Goal: Task Accomplishment & Management: Manage account settings

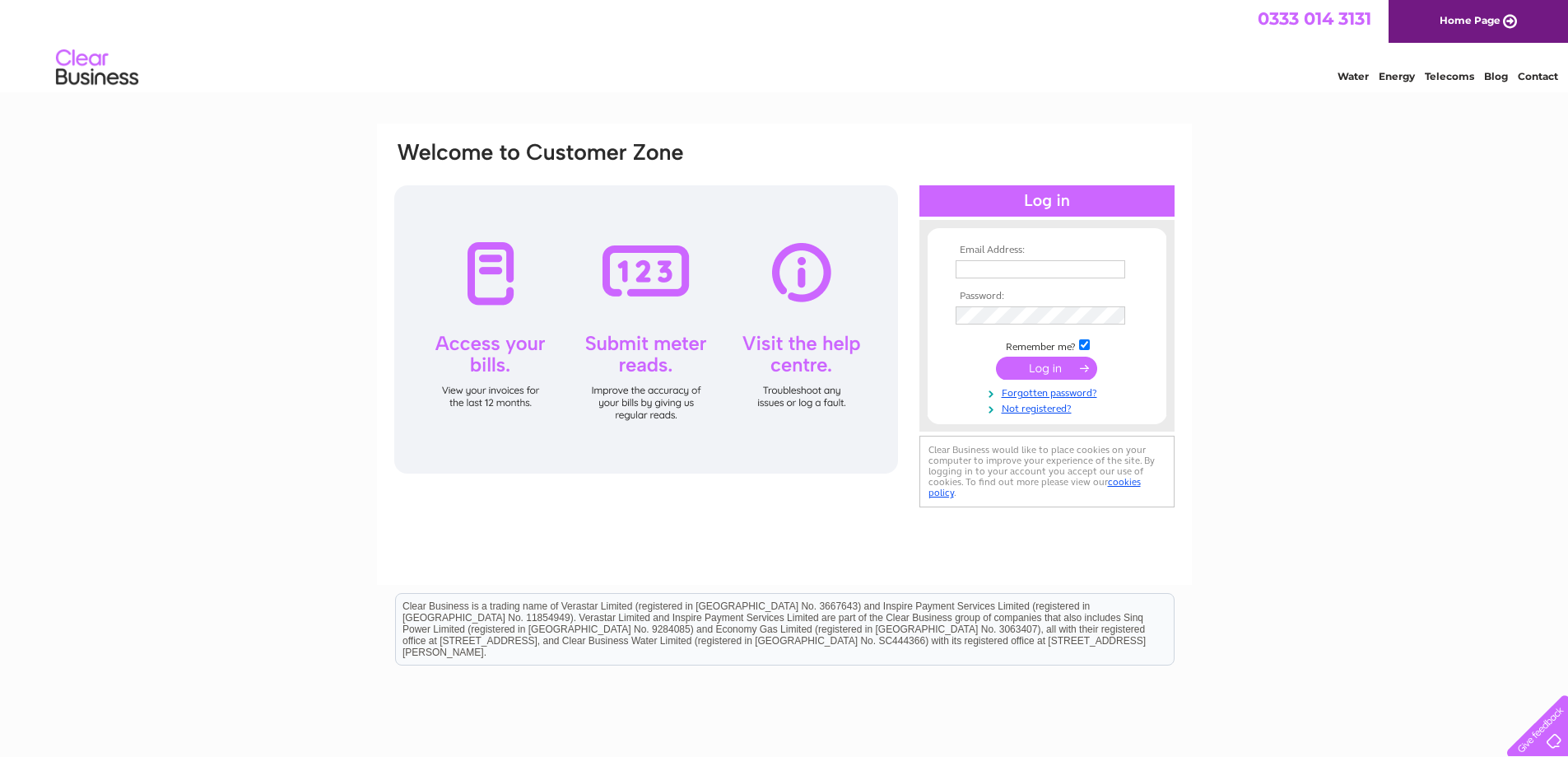
click at [1009, 265] on input "text" at bounding box center [1041, 269] width 170 height 18
drag, startPoint x: 1046, startPoint y: 272, endPoint x: 861, endPoint y: 273, distance: 185.0
click at [861, 273] on div "Email Address: szefen@op.pl Password:" at bounding box center [785, 326] width 784 height 373
type input "aklltd@hotmail.com"
click at [996, 359] on input "submit" at bounding box center [1047, 370] width 101 height 23
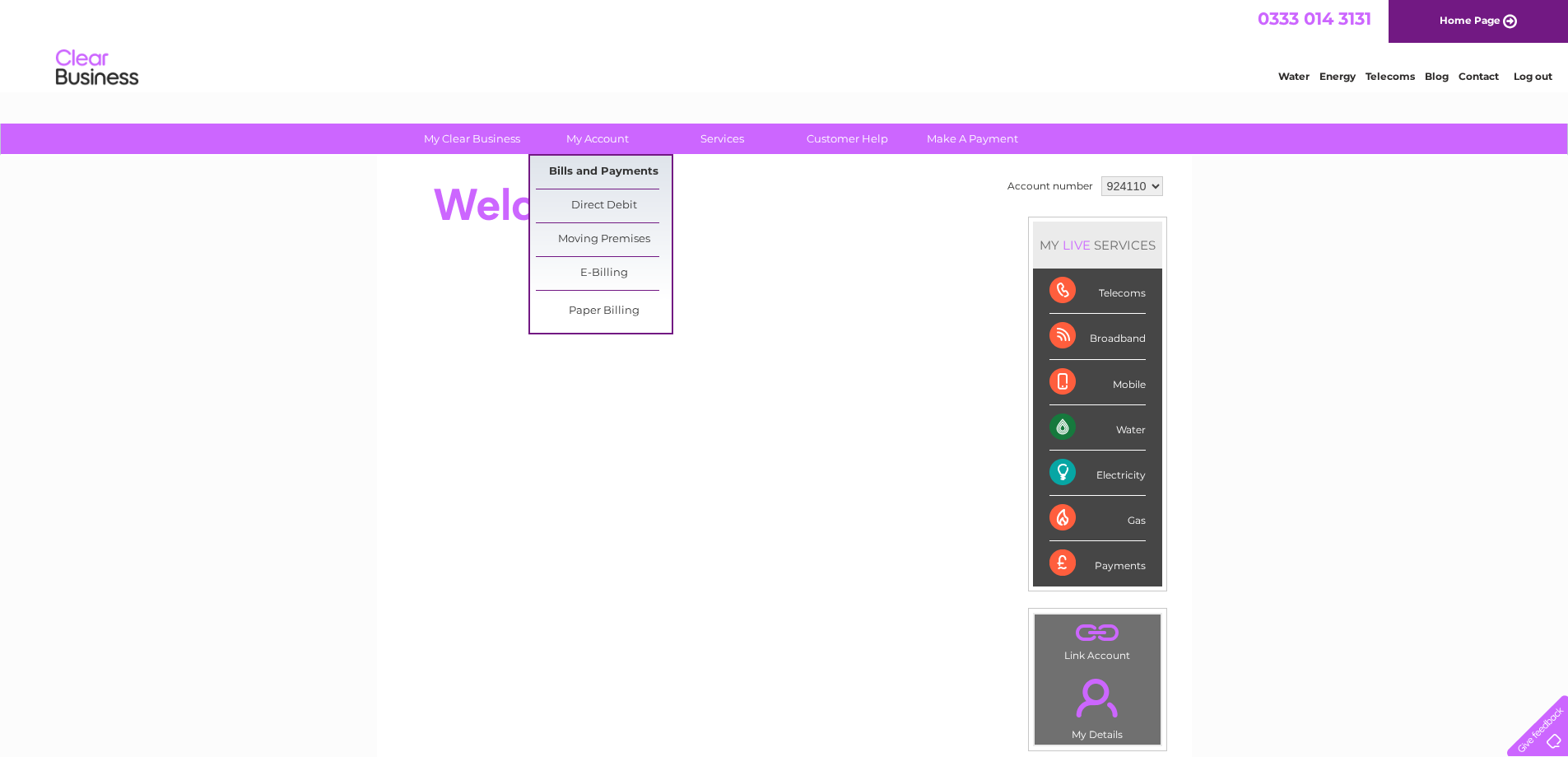
click at [611, 174] on link "Bills and Payments" at bounding box center [603, 172] width 135 height 33
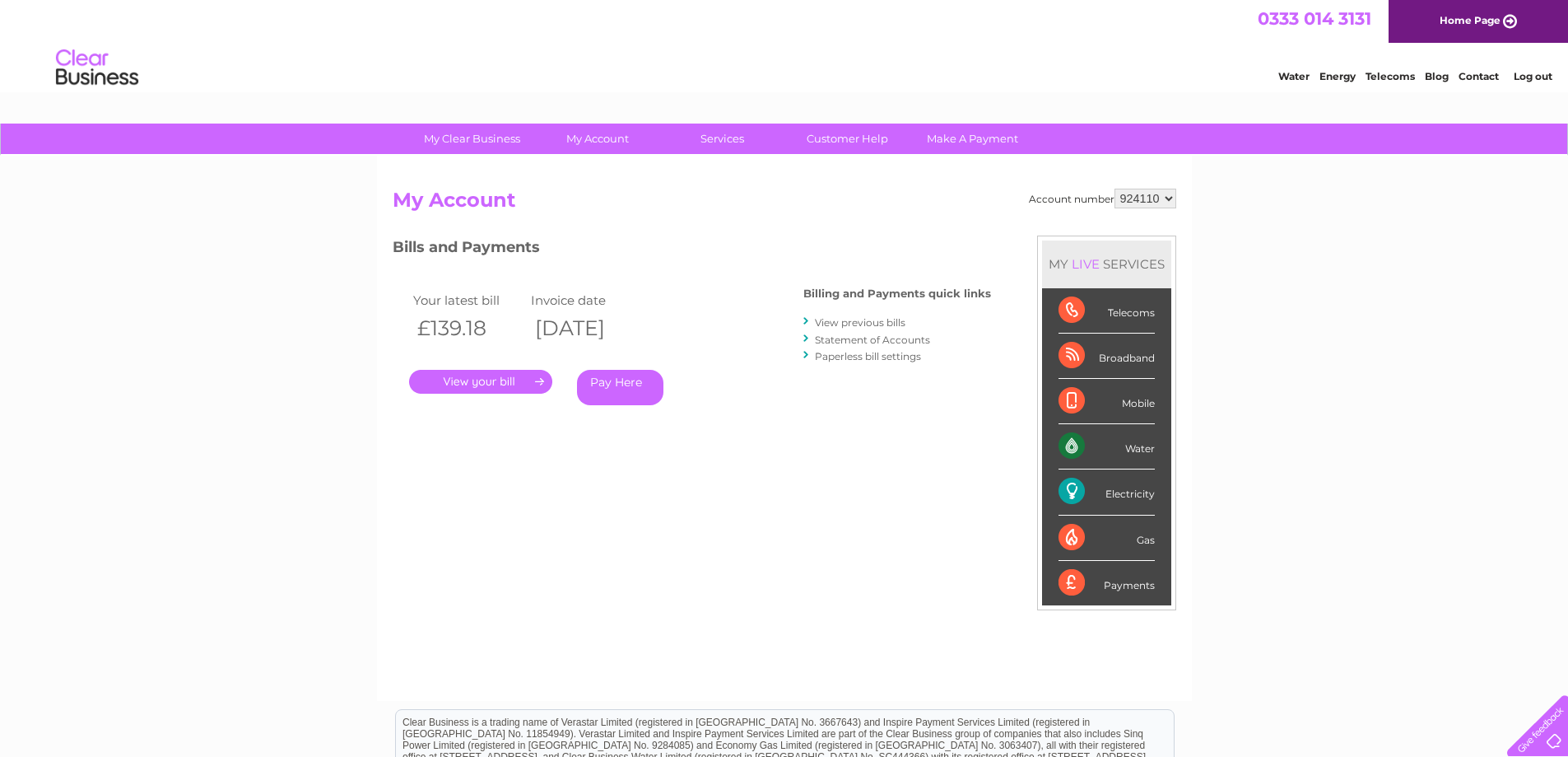
click at [513, 383] on link "." at bounding box center [480, 382] width 143 height 24
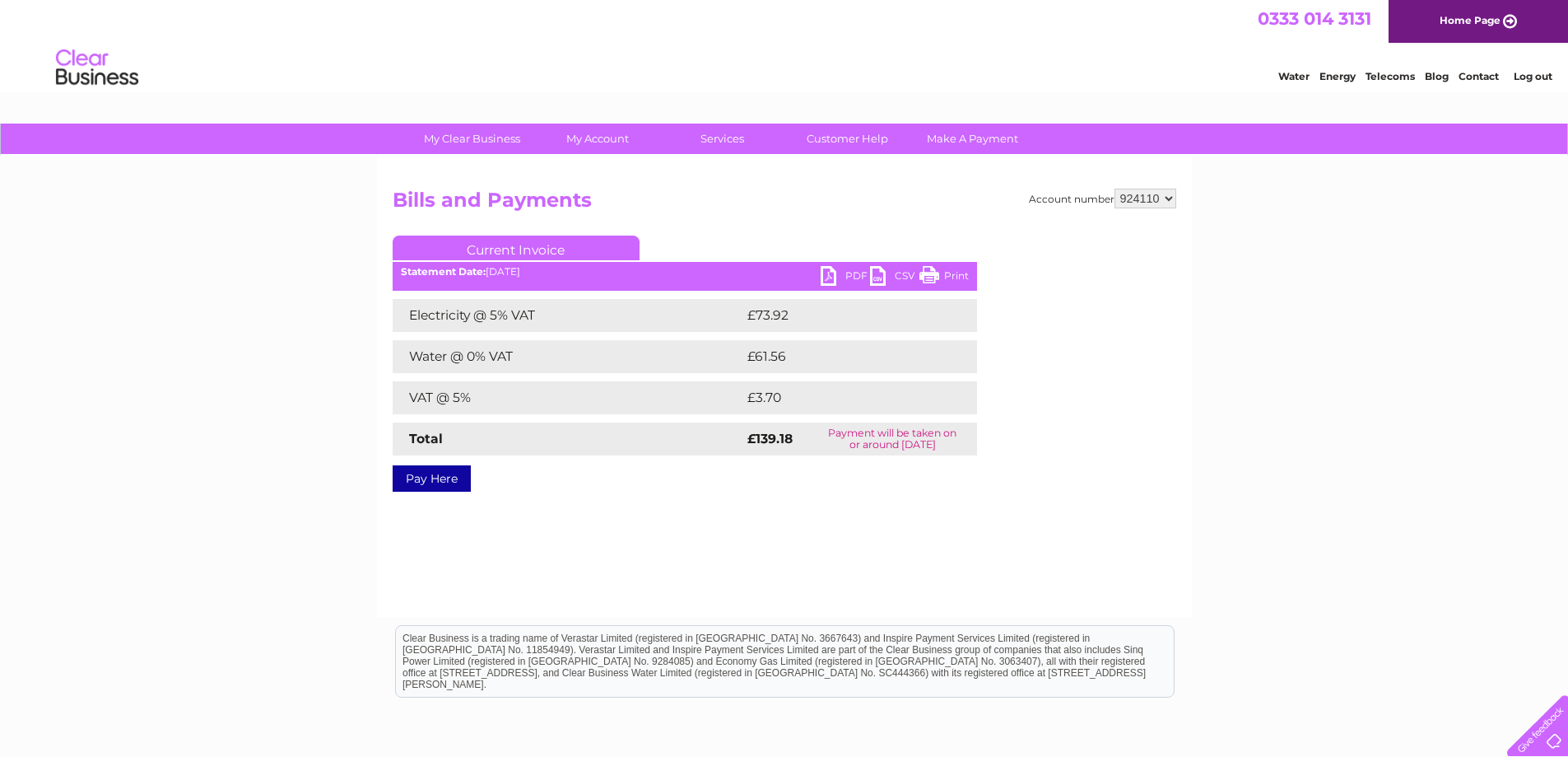
click at [854, 277] on link "PDF" at bounding box center [845, 277] width 50 height 24
